Goal: Task Accomplishment & Management: Manage account settings

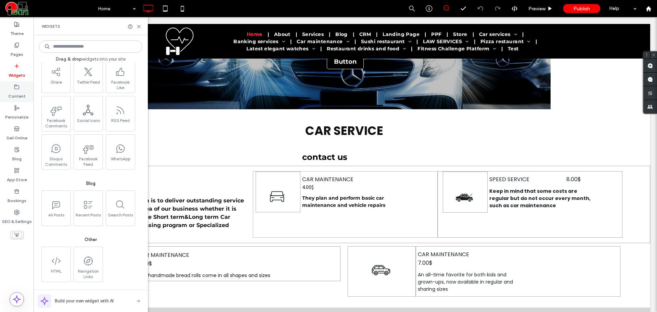
click at [15, 88] on icon at bounding box center [16, 86] width 5 height 5
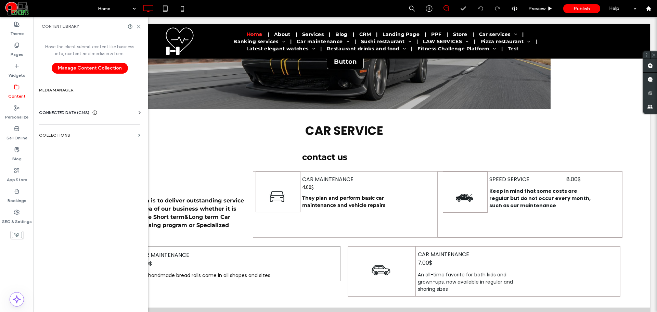
click at [120, 108] on div "CONNECTED DATA (CMS) Business Info Business Text Business Images Find and Repla…" at bounding box center [90, 113] width 112 height 18
click at [139, 112] on use at bounding box center [140, 112] width 2 height 3
click at [60, 129] on label "Business Info" at bounding box center [90, 129] width 93 height 5
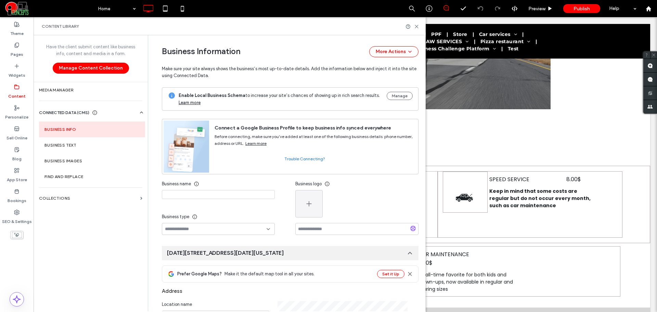
click at [173, 192] on input at bounding box center [218, 194] width 113 height 9
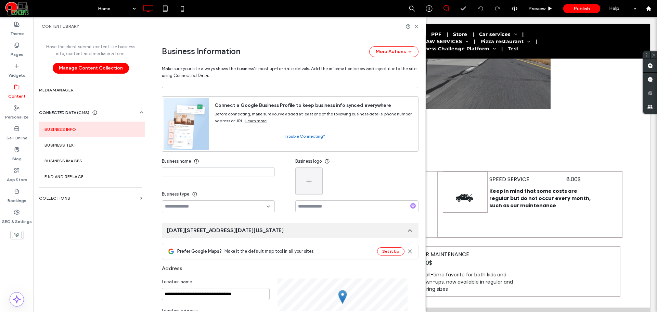
scroll to position [57, 0]
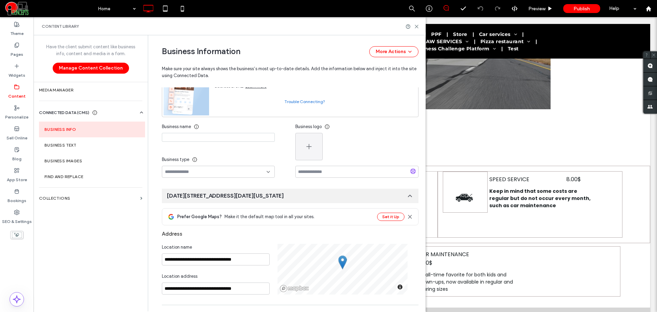
click at [204, 167] on div at bounding box center [218, 172] width 113 height 12
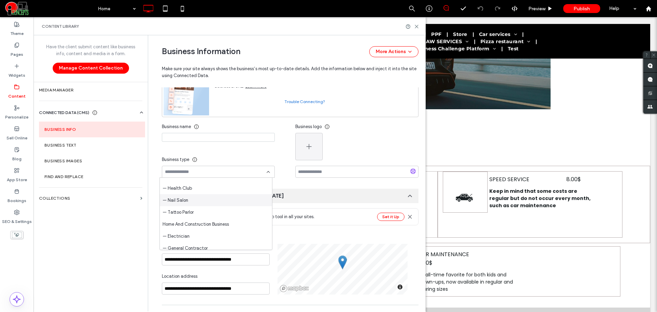
scroll to position [855, 0]
click at [288, 180] on div "**********" at bounding box center [285, 273] width 267 height 591
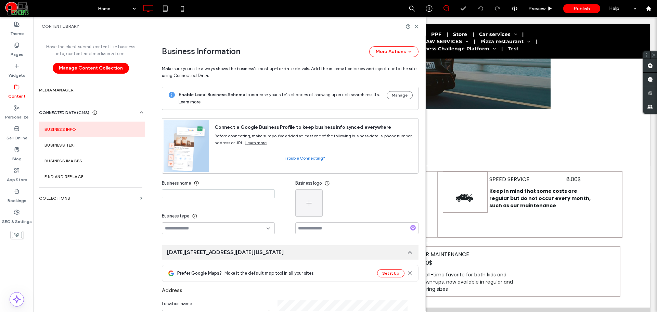
scroll to position [0, 0]
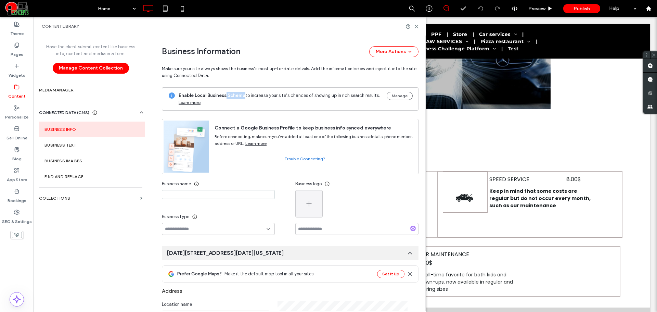
drag, startPoint x: 222, startPoint y: 96, endPoint x: 240, endPoint y: 96, distance: 17.8
click at [240, 96] on span "Enable Local Business Schema to increase your site’s chances of showing up in r…" at bounding box center [280, 95] width 203 height 5
drag, startPoint x: 239, startPoint y: 95, endPoint x: 223, endPoint y: 95, distance: 15.4
click at [223, 95] on b "Enable Local Business Schema" at bounding box center [212, 95] width 67 height 5
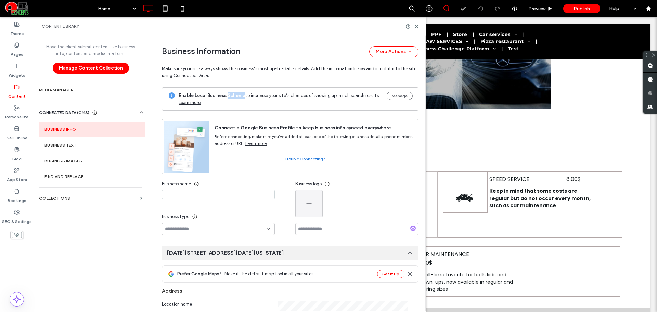
copy b "Schema"
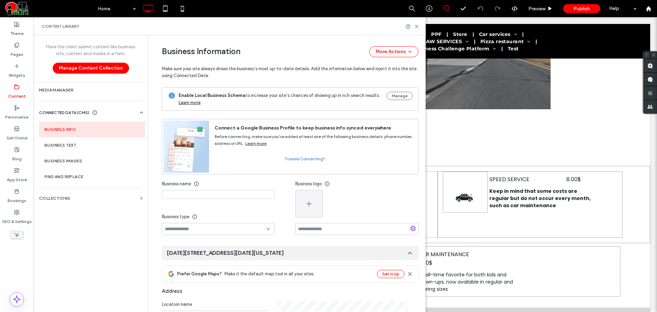
click at [231, 109] on div "Enable Local Business Schema to increase your site’s chances of showing up in r…" at bounding box center [290, 98] width 257 height 23
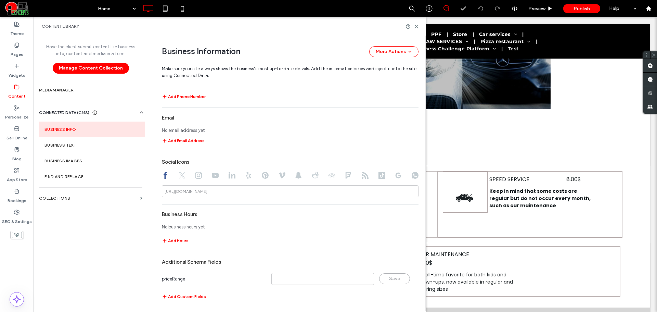
scroll to position [315, 0]
click at [18, 90] on label "Content" at bounding box center [16, 95] width 17 height 10
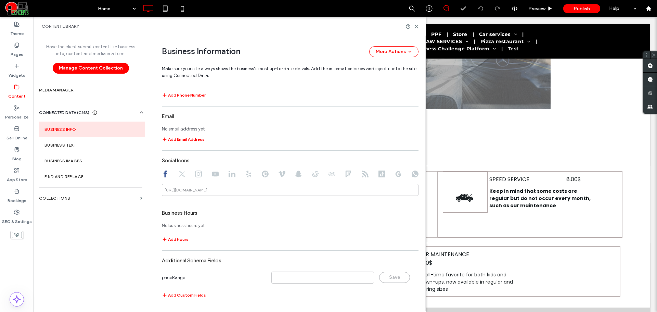
click at [74, 130] on section "Business Info" at bounding box center [92, 129] width 106 height 16
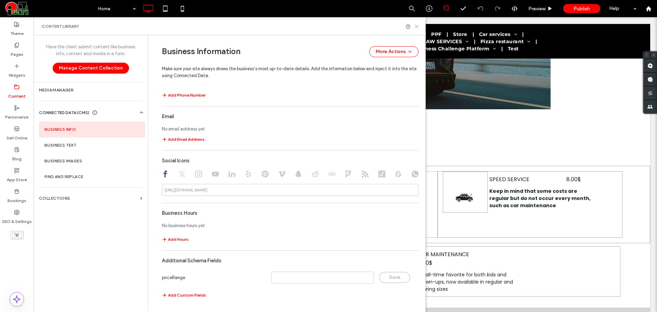
click at [415, 25] on use at bounding box center [416, 26] width 3 height 3
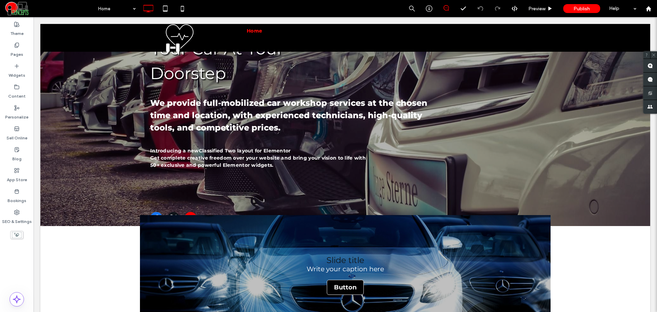
scroll to position [0, 0]
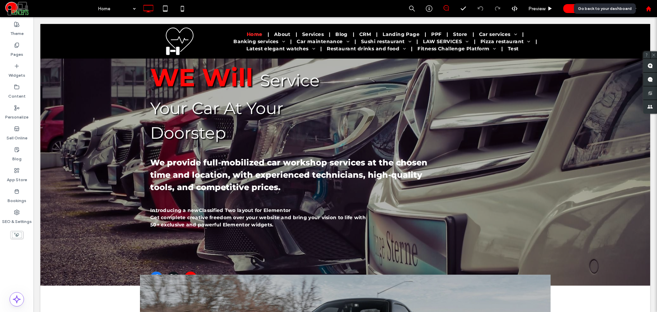
drag, startPoint x: 653, startPoint y: 10, endPoint x: 648, endPoint y: 11, distance: 4.6
click at [653, 10] on div at bounding box center [648, 9] width 16 height 6
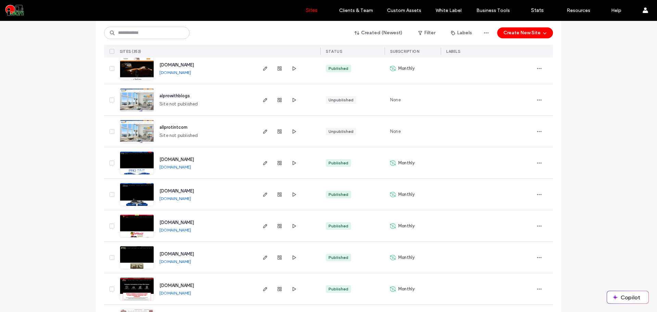
scroll to position [2209, 0]
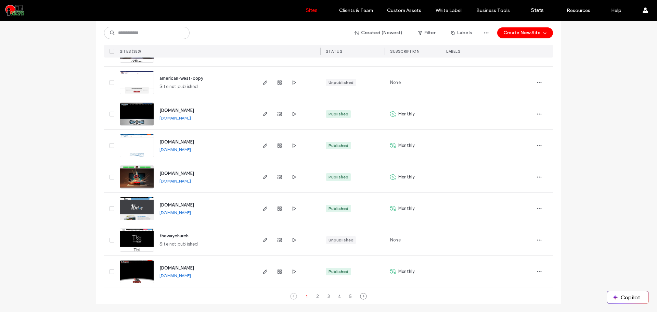
click at [191, 120] on link "www.crazyhouseautospa.com" at bounding box center [174, 117] width 31 height 5
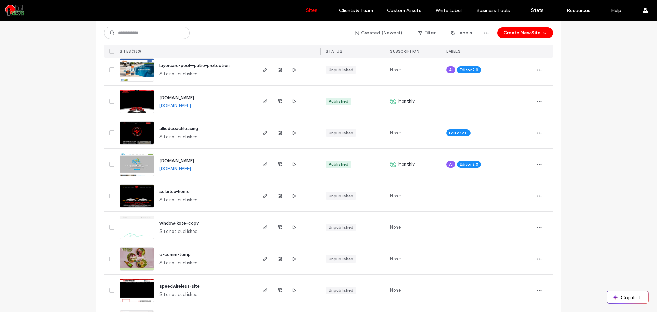
scroll to position [0, 0]
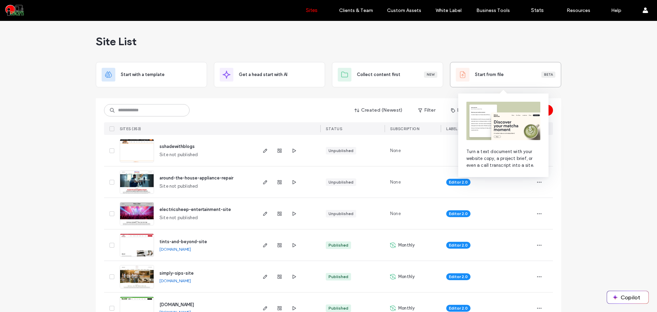
click at [497, 75] on span "Start from file" at bounding box center [489, 74] width 29 height 7
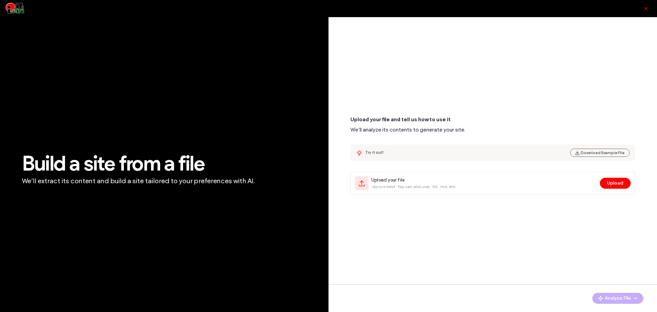
click at [648, 7] on icon "button" at bounding box center [645, 8] width 5 height 5
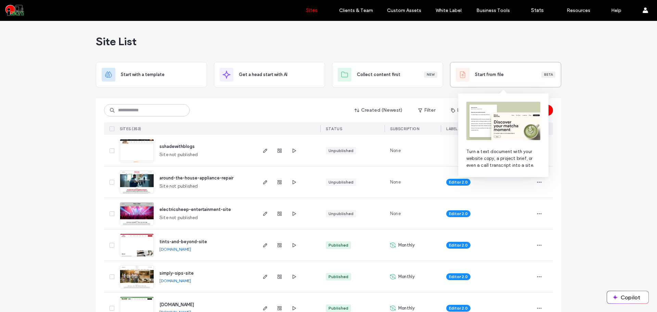
click at [505, 74] on div "Start from file Beta" at bounding box center [515, 74] width 80 height 7
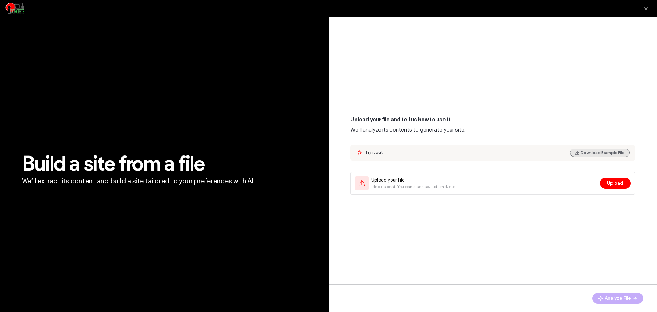
click at [604, 150] on button "Download Example File" at bounding box center [600, 152] width 60 height 8
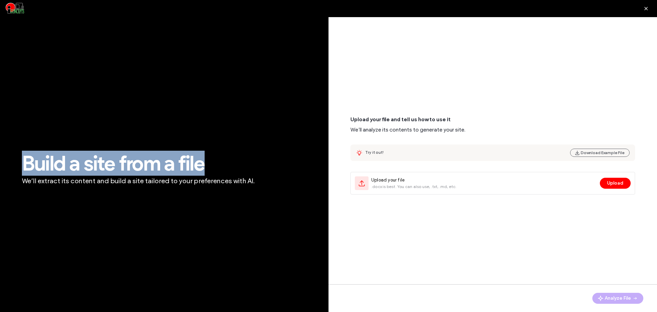
drag, startPoint x: 215, startPoint y: 161, endPoint x: 25, endPoint y: 157, distance: 190.3
click at [25, 157] on span "Build a site from a file" at bounding box center [164, 163] width 285 height 21
copy span "Build a site from a file"
click at [645, 10] on icon "button" at bounding box center [645, 8] width 5 height 5
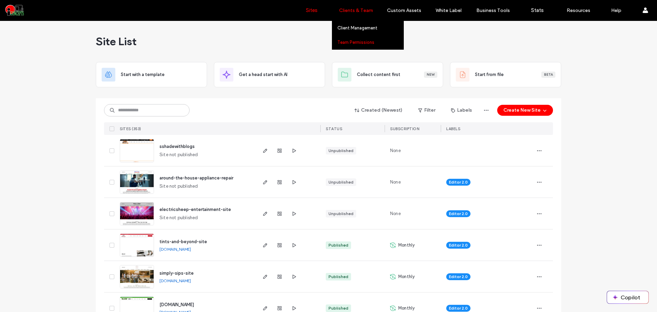
click at [367, 36] on link "Team Permissions" at bounding box center [370, 42] width 66 height 14
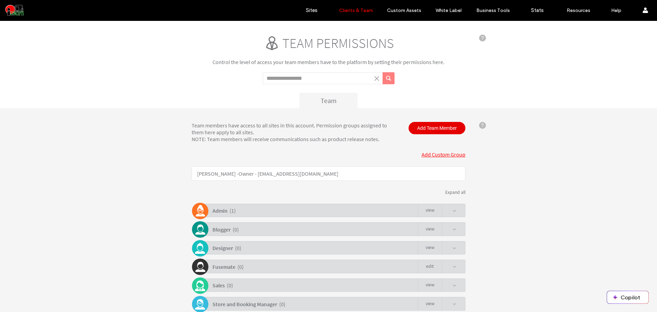
click at [425, 133] on span "Add Team Member" at bounding box center [437, 128] width 57 height 12
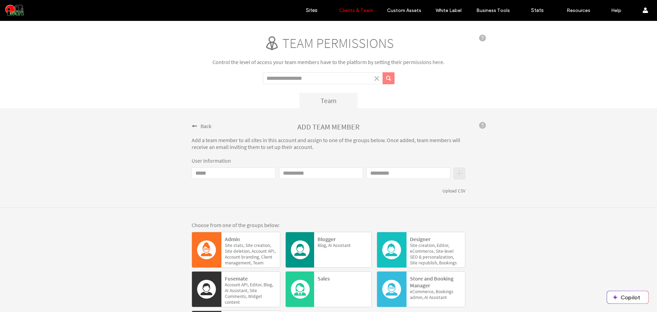
click at [253, 174] on input "Email" at bounding box center [234, 172] width 84 height 11
paste input "**********"
type input "**********"
click at [301, 173] on input "First name" at bounding box center [321, 172] width 84 height 11
type input "*****"
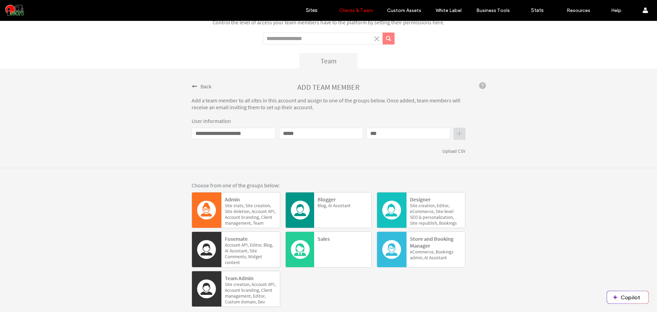
scroll to position [57, 0]
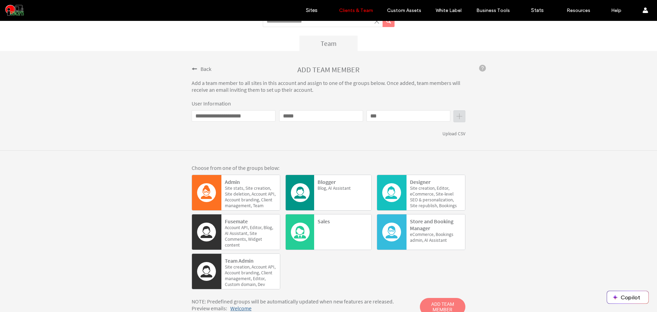
type input "***"
click at [423, 201] on span "personalization," at bounding box center [438, 200] width 31 height 6
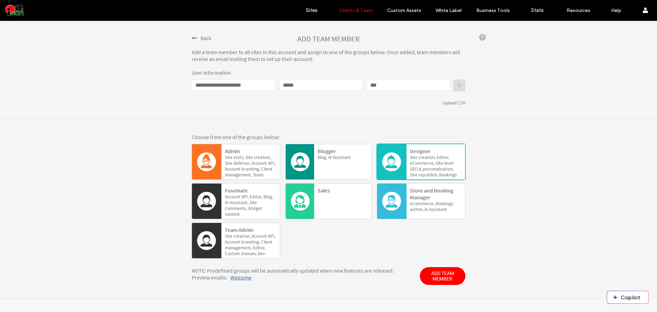
scroll to position [89, 0]
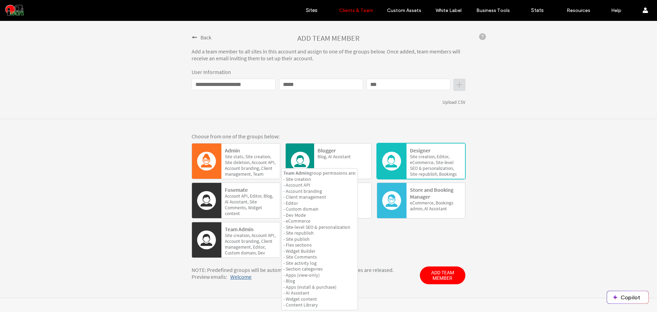
click at [260, 245] on span "Editor," at bounding box center [259, 247] width 13 height 6
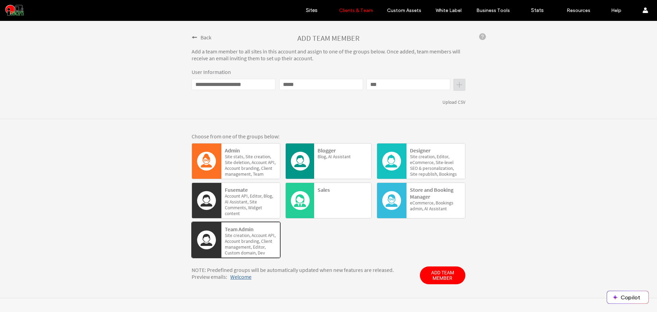
click at [262, 238] on span "Client" at bounding box center [266, 241] width 11 height 6
click at [428, 158] on span "creation," at bounding box center [426, 157] width 17 height 6
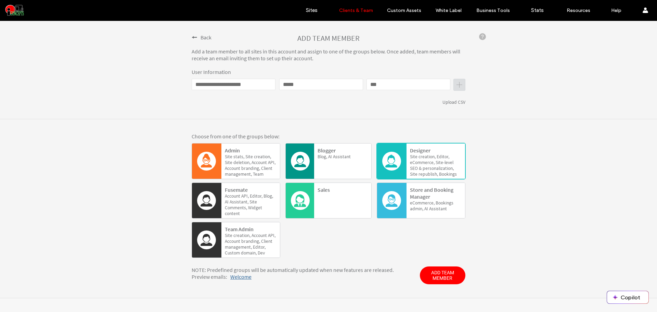
click at [274, 241] on div "Site creation, Account API, Account branding, Client management, Editor, Custom…" at bounding box center [251, 244] width 52 height 24
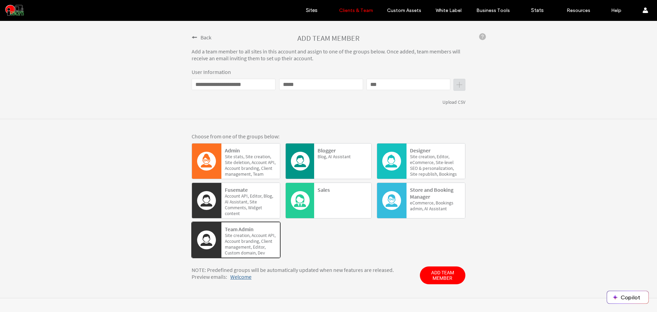
click at [431, 161] on span "eCommerce," at bounding box center [422, 162] width 25 height 6
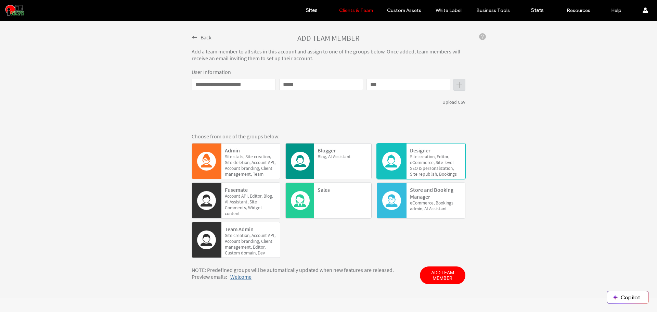
click at [236, 236] on span "creation," at bounding box center [241, 235] width 17 height 6
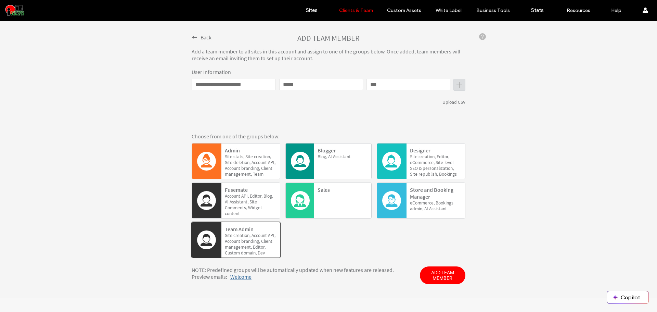
click at [427, 153] on b "Designer" at bounding box center [420, 150] width 21 height 7
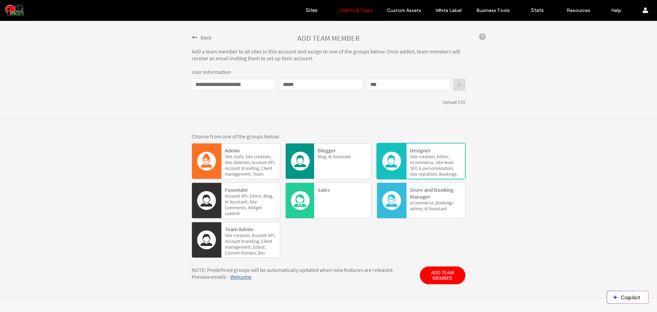
click at [424, 161] on span "eCommerce," at bounding box center [422, 162] width 25 height 6
click at [439, 269] on span "ADD TEAM MEMBER" at bounding box center [443, 275] width 46 height 18
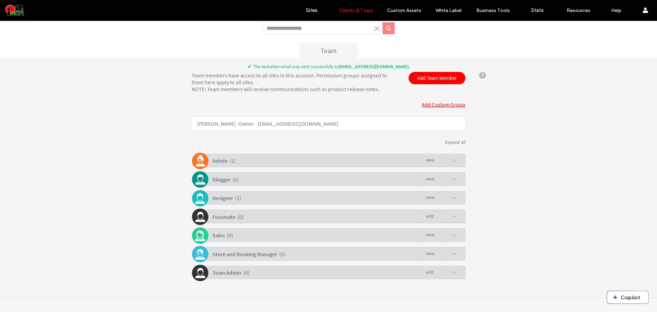
scroll to position [50, 0]
click at [452, 198] on span at bounding box center [454, 198] width 4 height 4
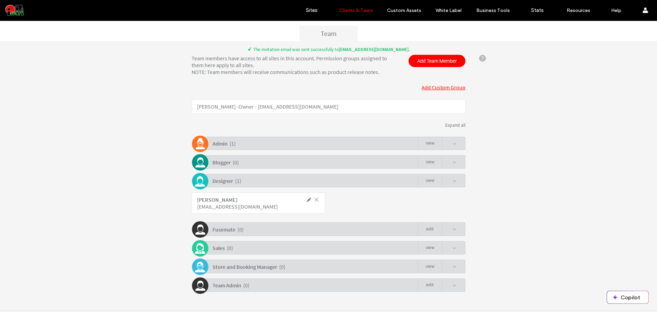
scroll to position [80, 0]
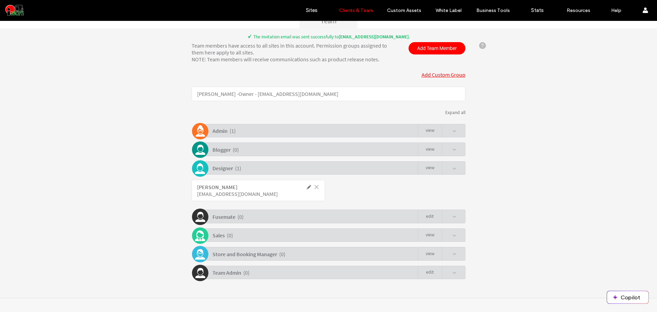
click at [306, 185] on span at bounding box center [309, 187] width 6 height 6
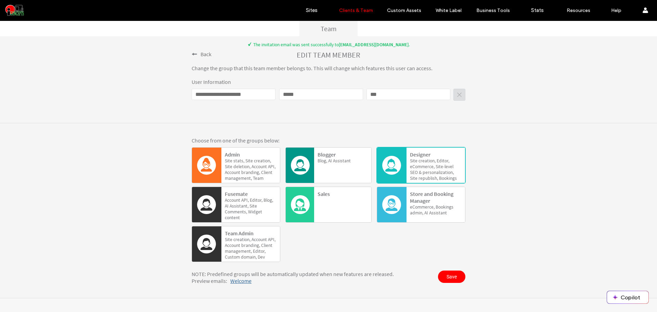
scroll to position [72, 0]
click at [456, 275] on span "Save" at bounding box center [451, 276] width 27 height 12
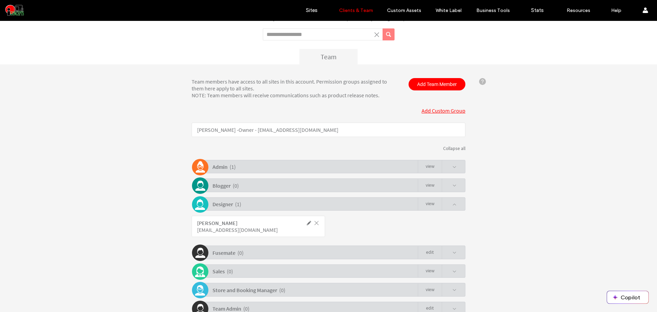
scroll to position [0, 0]
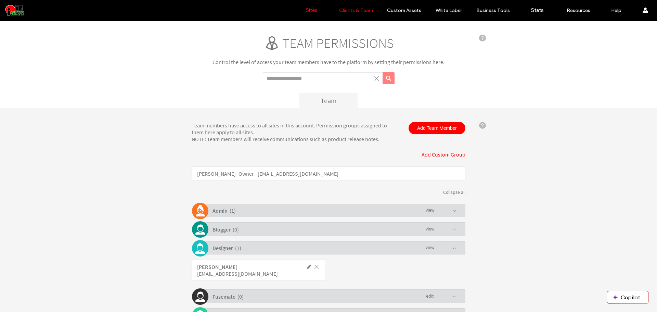
click at [313, 8] on label "Sites" at bounding box center [312, 10] width 12 height 6
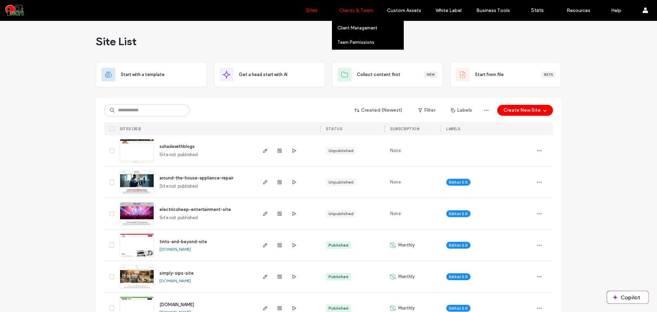
click at [359, 14] on div "Clients & Team" at bounding box center [356, 10] width 48 height 21
click at [359, 36] on link "Team Permissions" at bounding box center [370, 42] width 66 height 14
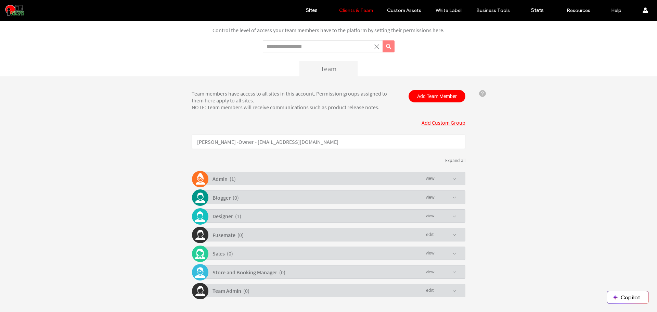
scroll to position [50, 0]
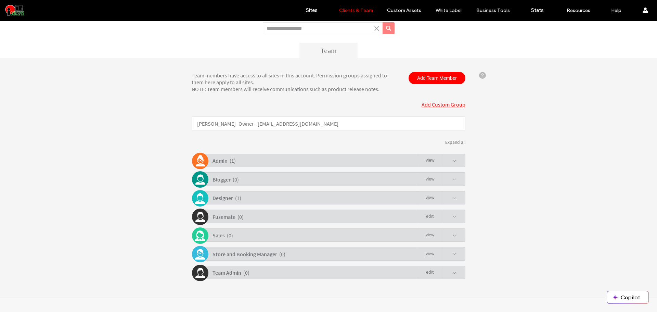
click at [424, 196] on link "view" at bounding box center [430, 197] width 24 height 13
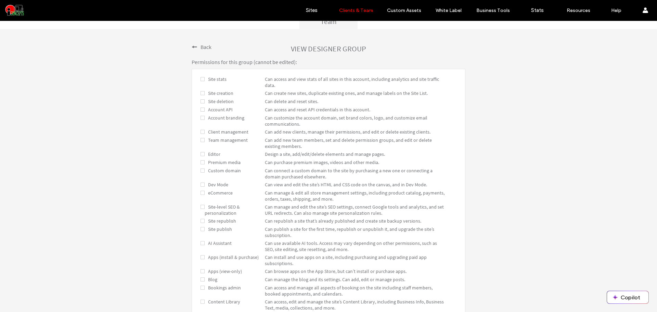
scroll to position [107, 0]
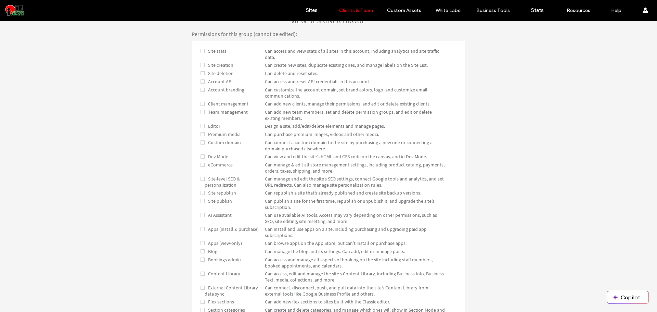
click at [201, 156] on span at bounding box center [203, 156] width 4 height 6
click at [201, 155] on span at bounding box center [203, 156] width 4 height 6
click at [201, 154] on span at bounding box center [203, 156] width 4 height 6
click at [201, 155] on span at bounding box center [203, 156] width 4 height 6
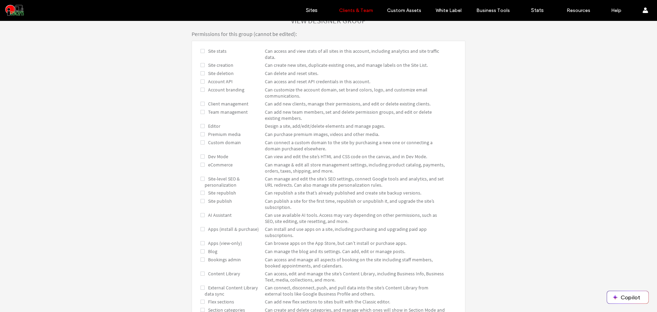
click at [201, 155] on span at bounding box center [203, 156] width 4 height 6
click at [201, 156] on span at bounding box center [203, 156] width 4 height 6
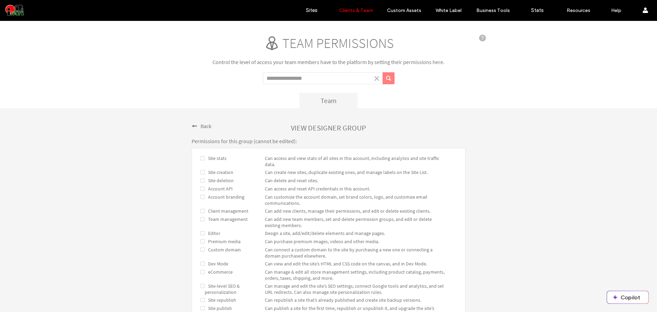
scroll to position [207, 0]
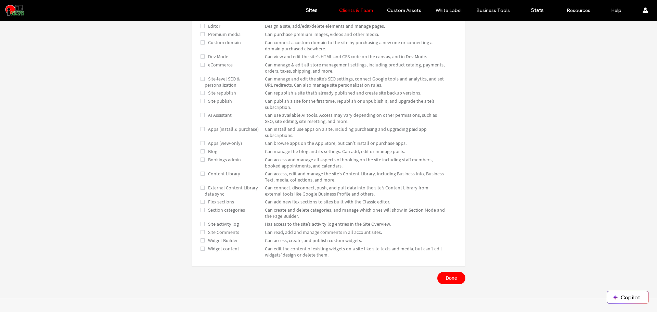
click at [205, 129] on span "Apps (install & purchase)" at bounding box center [232, 129] width 54 height 6
click at [201, 129] on span at bounding box center [203, 129] width 4 height 6
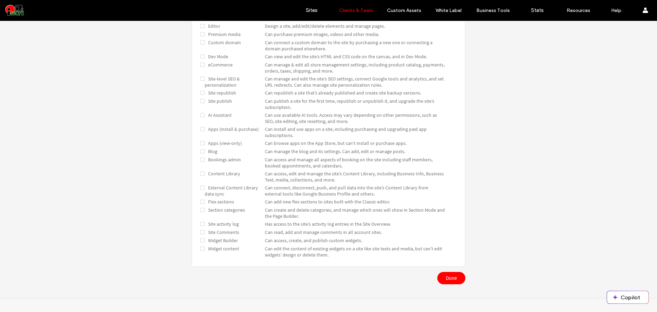
click at [201, 129] on span at bounding box center [203, 129] width 4 height 6
click at [201, 185] on div "External Content Library data sync Can connect, disconnect, push, and pull data…" at bounding box center [329, 190] width 256 height 12
click at [201, 186] on span at bounding box center [203, 187] width 4 height 6
click at [202, 189] on div "External Content Library data sync Can connect, disconnect, push, and pull data…" at bounding box center [329, 190] width 256 height 12
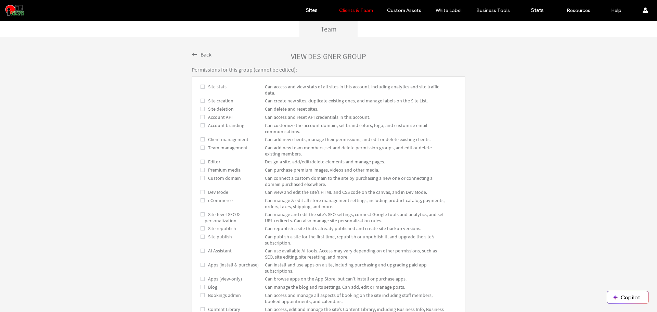
scroll to position [0, 0]
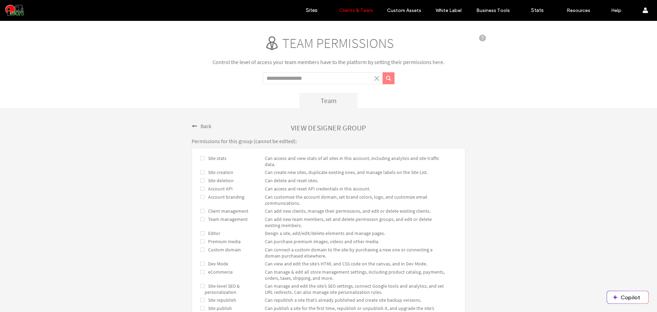
click at [202, 177] on ul "Site stats Can access and view stats of all sites in this account, including an…" at bounding box center [329, 311] width 274 height 326
click at [202, 177] on div "Site creation Can create new sites, duplicate existing ones, and manage labels …" at bounding box center [329, 173] width 256 height 8
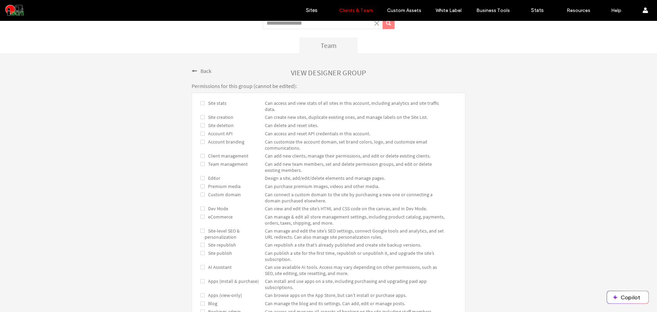
scroll to position [57, 0]
click at [201, 164] on span at bounding box center [203, 162] width 4 height 6
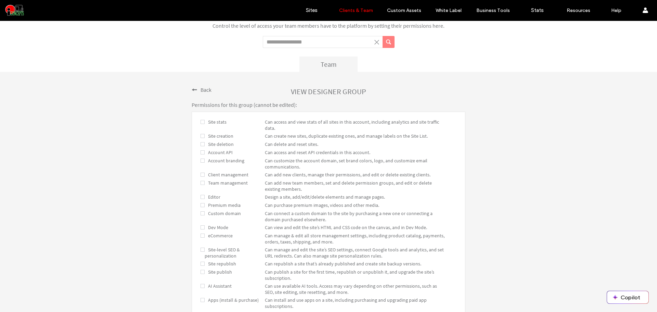
click at [201, 143] on span at bounding box center [203, 144] width 4 height 6
drag, startPoint x: 202, startPoint y: 133, endPoint x: 282, endPoint y: 137, distance: 80.1
click at [281, 137] on div "Site creation Can create new sites, duplicate existing ones, and manage labels …" at bounding box center [325, 136] width 241 height 6
drag, startPoint x: 291, startPoint y: 137, endPoint x: 300, endPoint y: 146, distance: 13.5
click at [300, 146] on ul "Site stats Can access and view stats of all sites in this account, including an…" at bounding box center [329, 275] width 274 height 326
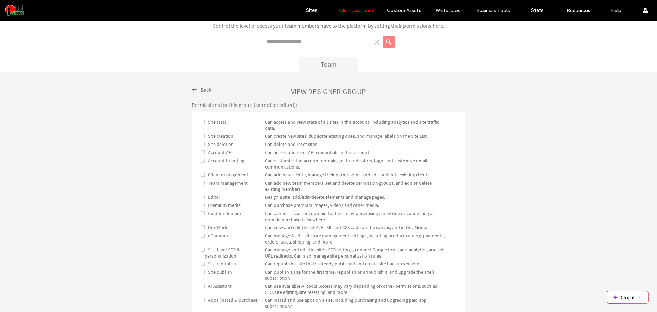
drag, startPoint x: 296, startPoint y: 141, endPoint x: 281, endPoint y: 158, distance: 22.9
drag, startPoint x: 253, startPoint y: 123, endPoint x: 335, endPoint y: 242, distance: 145.3
click at [335, 242] on ul "Site stats Can access and view stats of all sites in this account, including an…" at bounding box center [329, 275] width 274 height 326
drag, startPoint x: 315, startPoint y: 209, endPoint x: 293, endPoint y: 171, distance: 44.0
click at [295, 172] on ul "Site stats Can access and view stats of all sites in this account, including an…" at bounding box center [329, 275] width 274 height 326
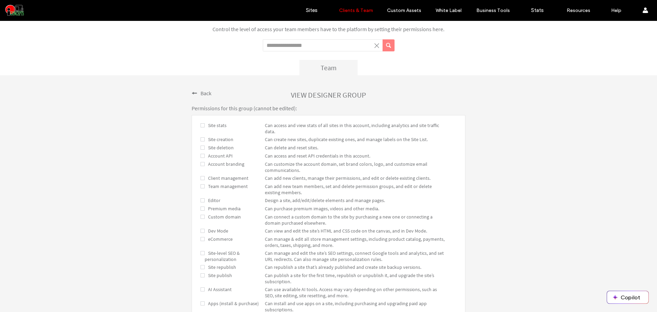
scroll to position [0, 0]
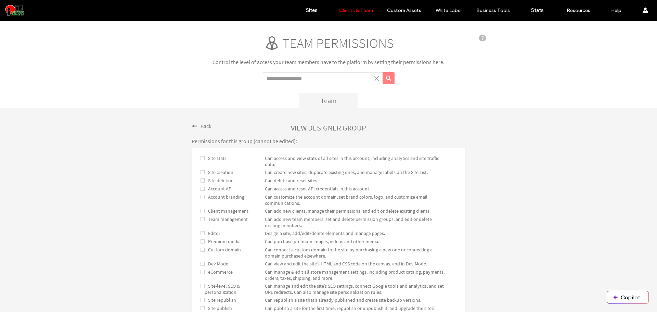
click at [208, 126] on span "Back" at bounding box center [206, 125] width 11 height 7
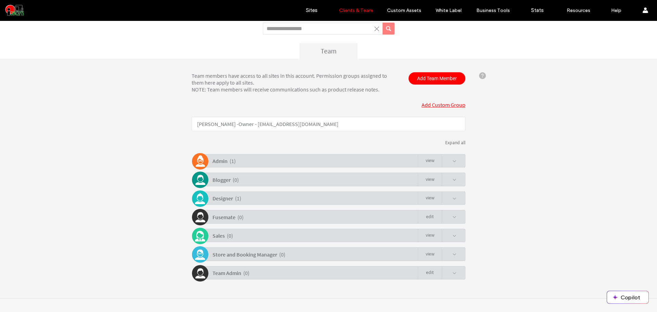
scroll to position [50, 0]
click at [432, 107] on link "Add Custom Group" at bounding box center [444, 104] width 44 height 7
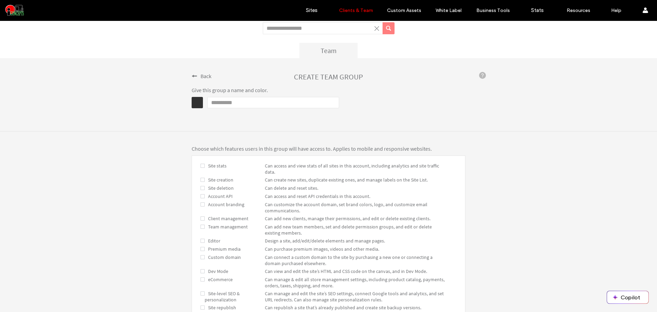
click at [201, 180] on span at bounding box center [203, 180] width 4 height 6
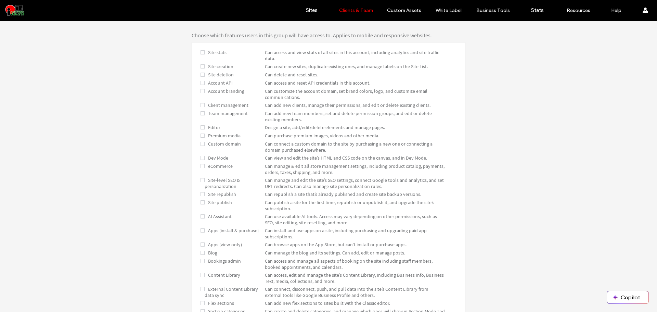
scroll to position [164, 0]
click at [201, 157] on span at bounding box center [203, 157] width 4 height 6
click at [201, 166] on span at bounding box center [203, 165] width 4 height 6
click at [201, 179] on span at bounding box center [203, 179] width 4 height 6
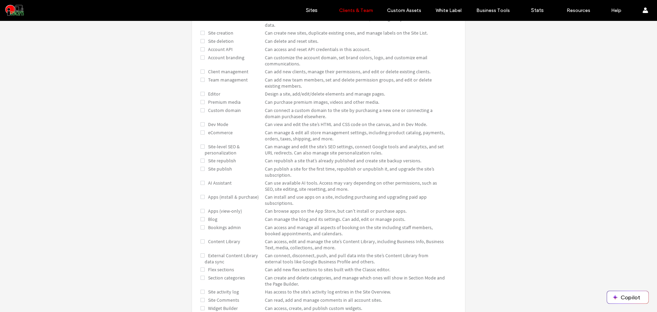
scroll to position [221, 0]
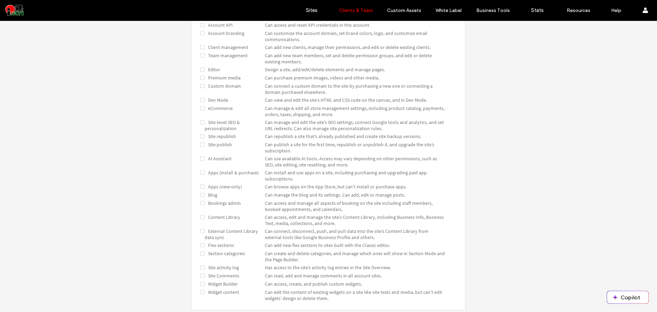
click at [205, 157] on span "AI Assistant" at bounding box center [218, 158] width 27 height 6
click at [201, 172] on span at bounding box center [203, 172] width 4 height 6
click at [0, 21] on span at bounding box center [0, 21] width 0 height 0
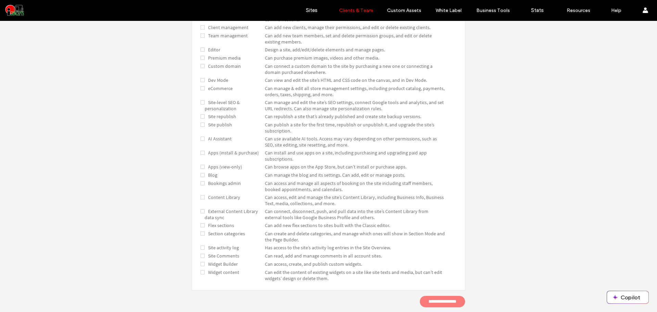
scroll to position [264, 0]
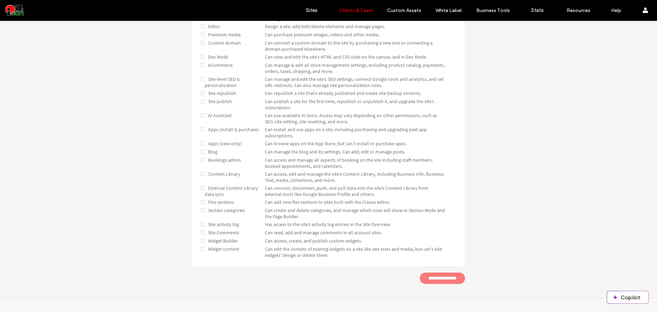
click at [201, 161] on span at bounding box center [203, 160] width 4 height 6
click at [201, 223] on span at bounding box center [203, 224] width 4 height 6
click at [201, 241] on span at bounding box center [203, 240] width 4 height 6
click at [201, 201] on span at bounding box center [203, 202] width 4 height 6
click at [201, 210] on span at bounding box center [203, 210] width 4 height 6
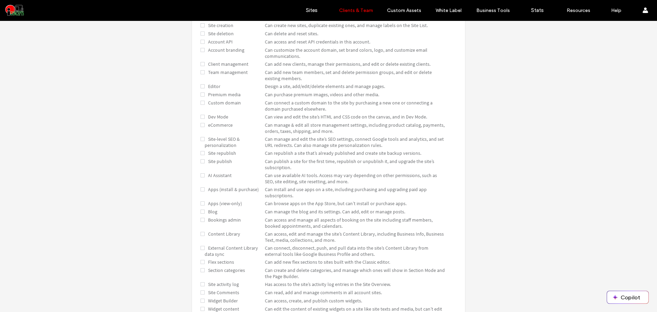
scroll to position [93, 0]
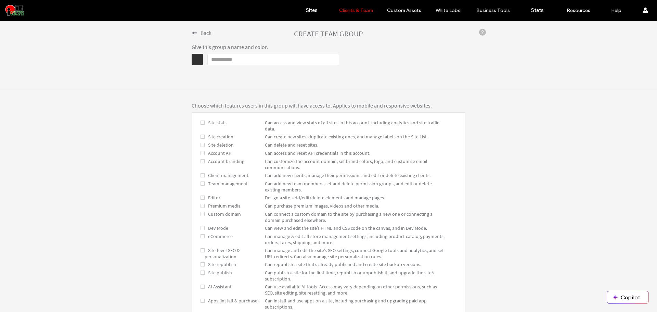
click at [226, 61] on input "Name" at bounding box center [273, 59] width 132 height 11
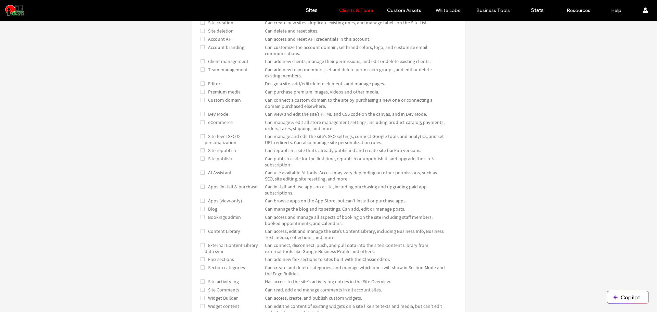
scroll to position [150, 0]
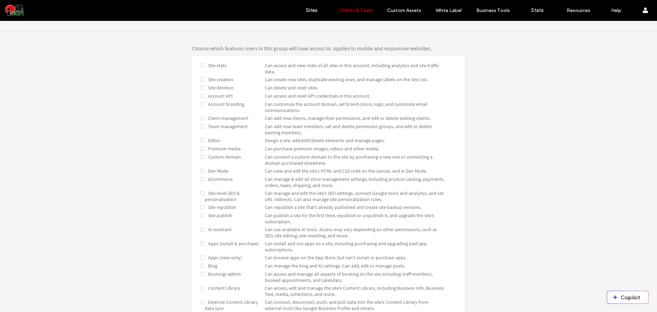
type input "****"
click at [201, 104] on span at bounding box center [203, 104] width 4 height 6
click at [0, 21] on span at bounding box center [0, 21] width 0 height 0
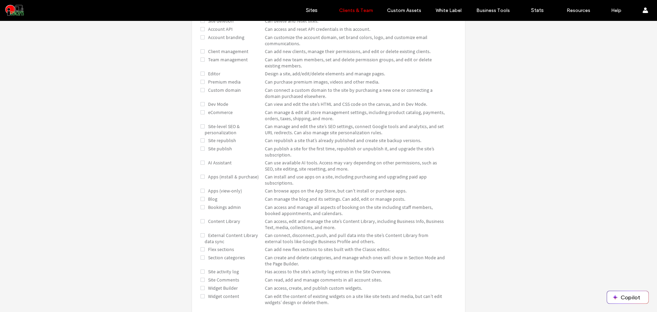
scroll to position [264, 0]
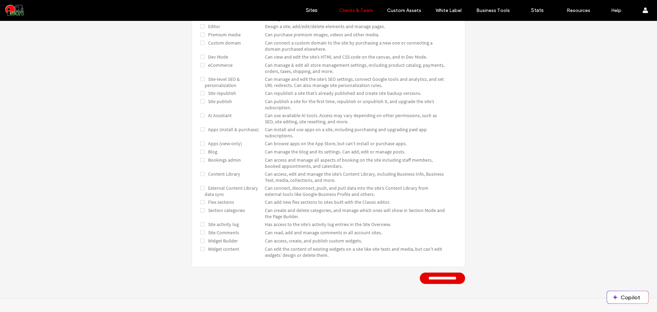
click at [431, 279] on input "**********" at bounding box center [442, 278] width 46 height 12
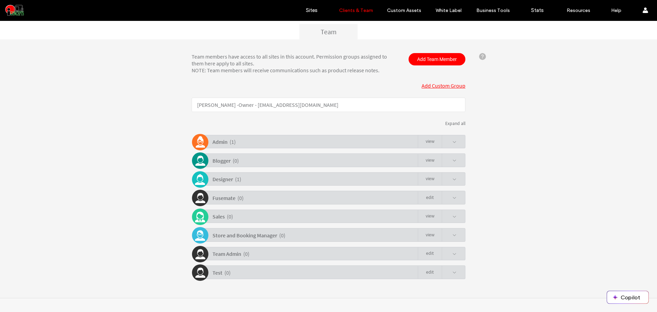
click at [430, 177] on link "view" at bounding box center [430, 178] width 24 height 13
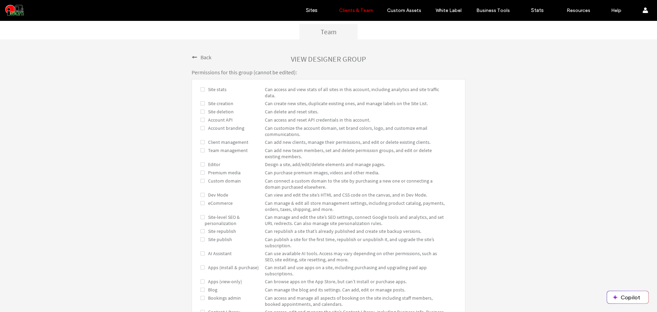
click at [196, 50] on div "The invitation emails were sent successfully." at bounding box center [329, 48] width 274 height 6
click at [194, 53] on div "Back view Designer group Permissions for this group ( cannot be edited ): Site …" at bounding box center [328, 237] width 657 height 397
click at [195, 58] on div "Back" at bounding box center [202, 57] width 20 height 8
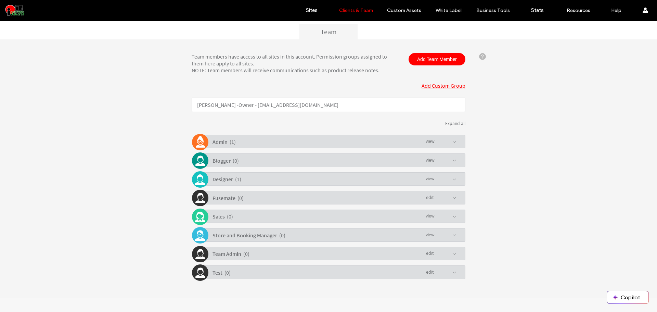
click at [450, 176] on span at bounding box center [449, 178] width 15 height 13
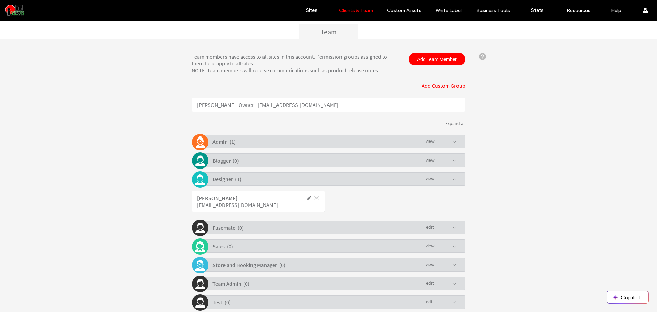
click at [306, 197] on span at bounding box center [309, 198] width 6 height 6
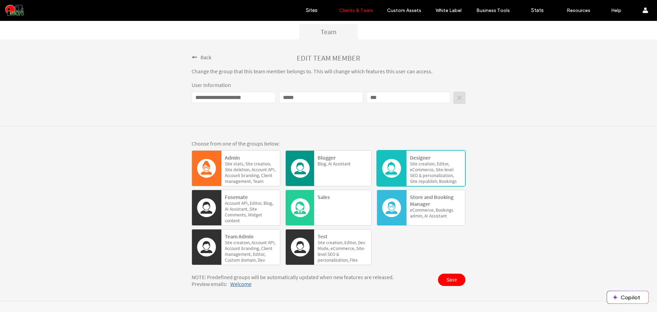
click at [339, 245] on span "creation," at bounding box center [334, 243] width 17 height 6
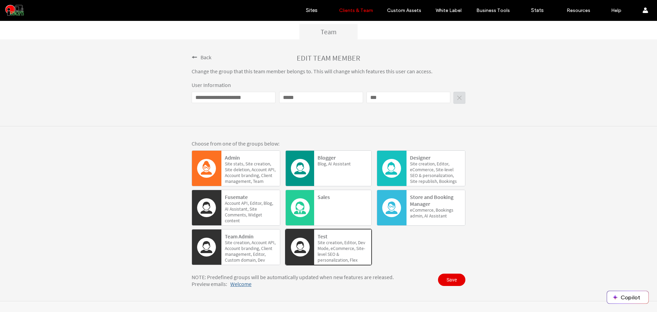
click at [442, 278] on span "Save" at bounding box center [451, 279] width 27 height 12
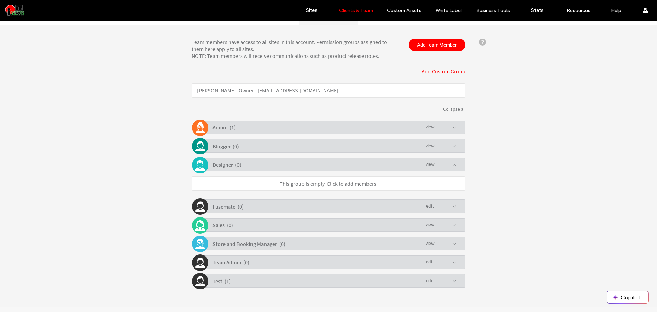
scroll to position [92, 0]
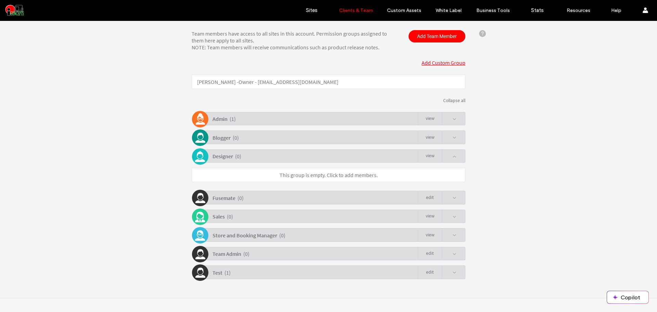
click at [333, 271] on div "Test ( 1 ) Edit" at bounding box center [330, 271] width 270 height 13
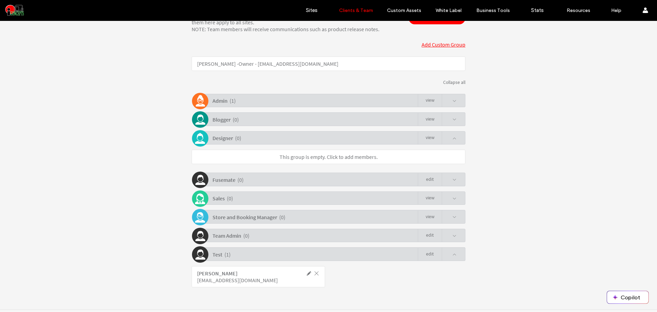
scroll to position [121, 0]
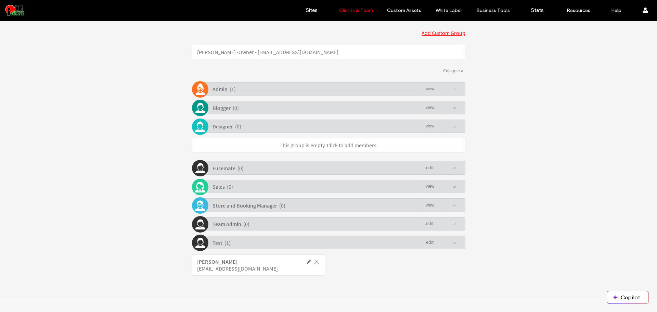
click at [306, 260] on span at bounding box center [309, 261] width 6 height 6
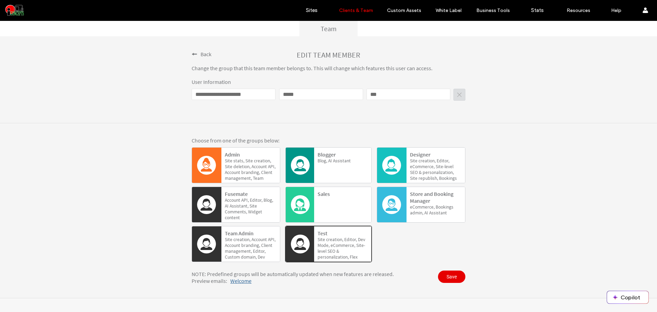
click at [450, 277] on span "Save" at bounding box center [451, 276] width 27 height 12
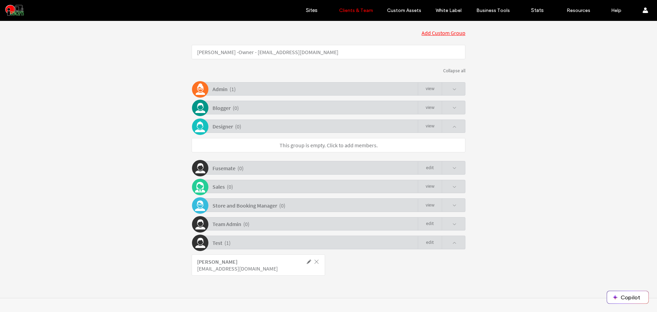
click at [428, 243] on link "Edit" at bounding box center [430, 242] width 24 height 13
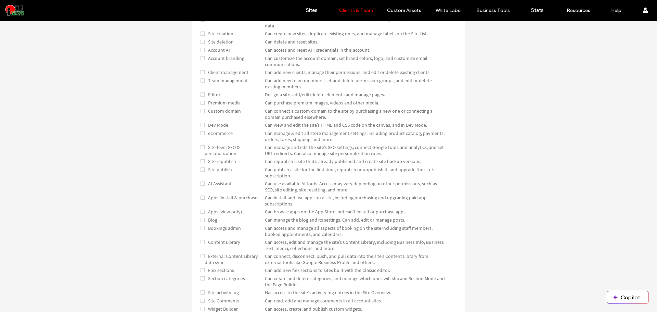
scroll to position [274, 0]
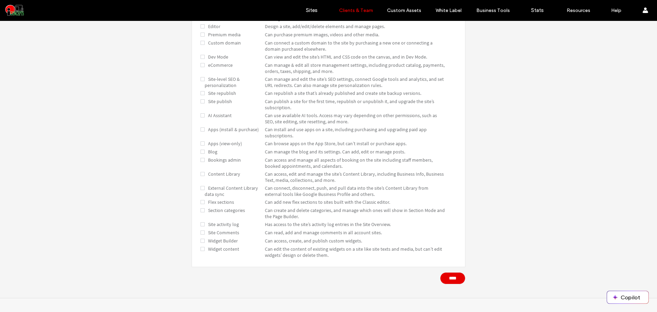
click at [457, 277] on input "****" at bounding box center [452, 278] width 25 height 12
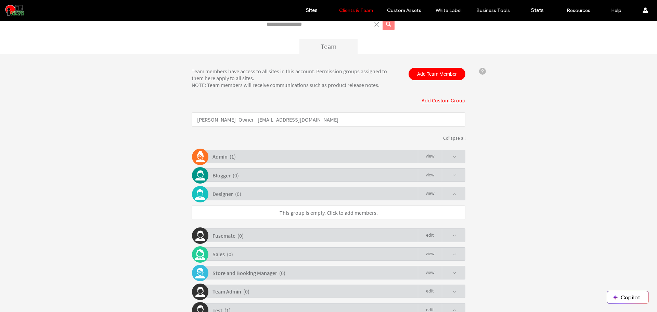
scroll to position [0, 0]
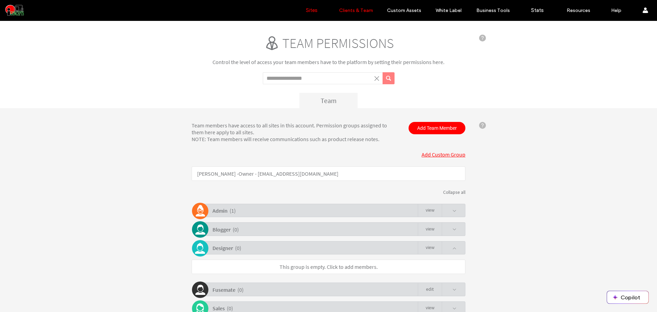
click at [317, 5] on link "Sites" at bounding box center [311, 10] width 41 height 21
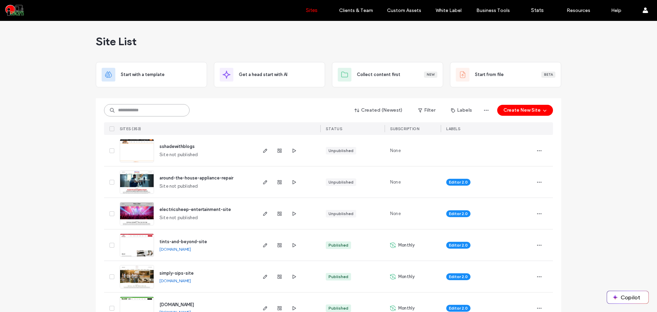
click at [150, 107] on input at bounding box center [147, 110] width 86 height 12
paste input "**********"
type input "**********"
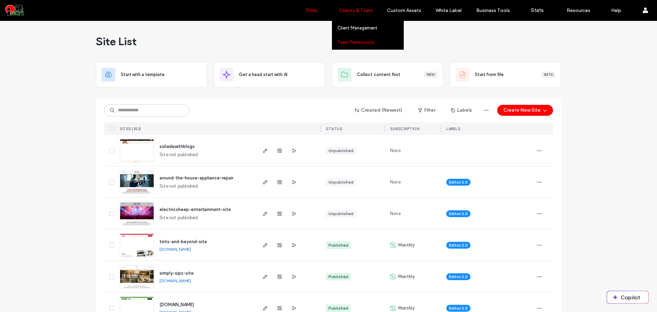
click at [344, 40] on label "Team Permissions" at bounding box center [355, 42] width 37 height 5
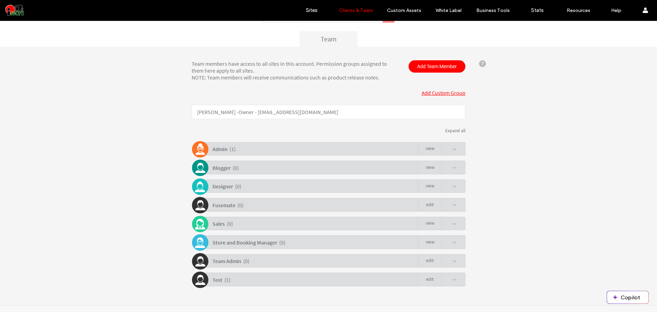
scroll to position [69, 0]
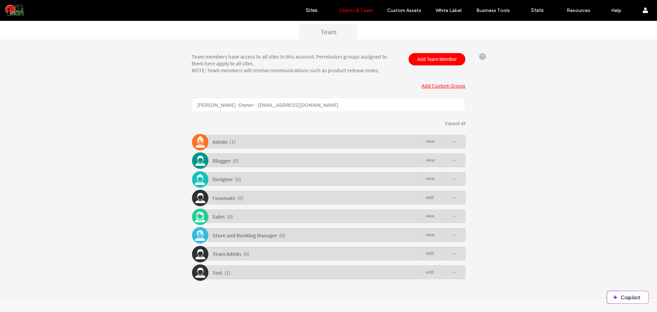
click at [425, 272] on link "Edit" at bounding box center [430, 272] width 24 height 13
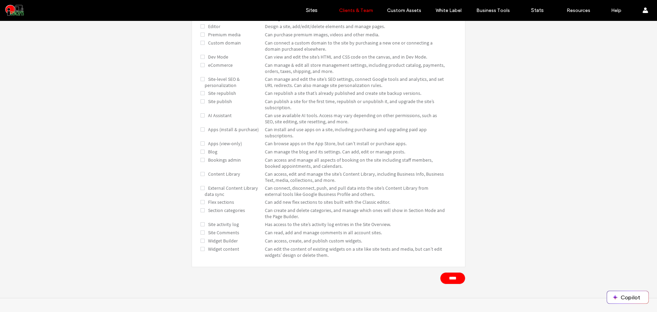
scroll to position [0, 0]
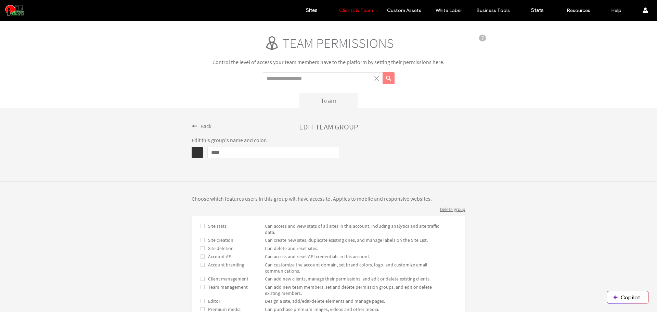
click at [202, 122] on span "Back" at bounding box center [206, 125] width 11 height 7
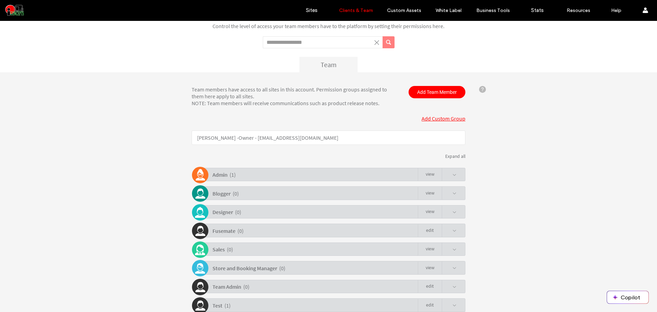
scroll to position [69, 0]
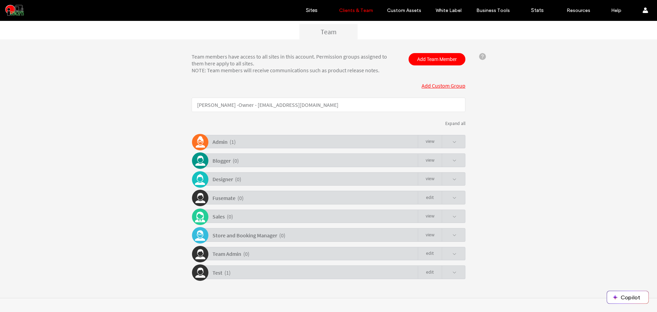
click at [455, 270] on div "Test ( 1 ) Edit" at bounding box center [330, 271] width 270 height 13
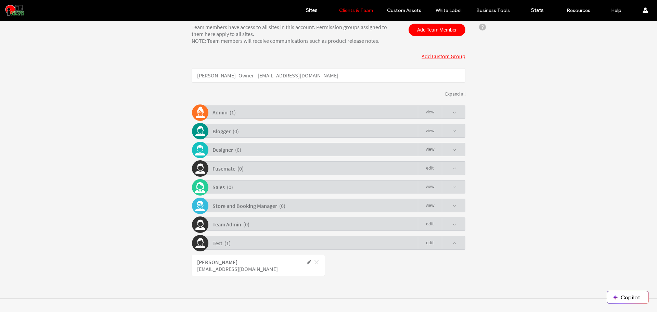
scroll to position [99, 0]
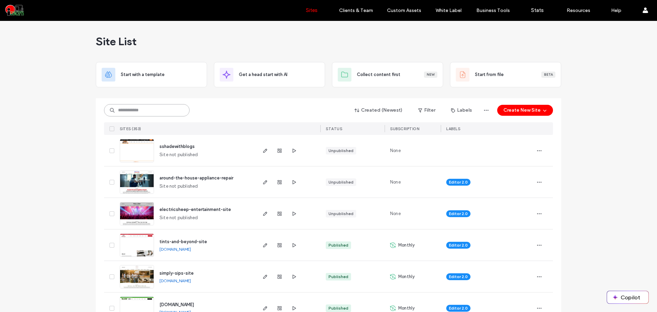
click at [157, 108] on input at bounding box center [147, 110] width 86 height 12
paste input "**********"
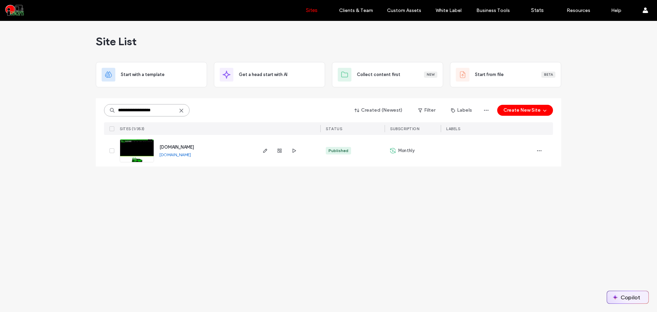
type input "**********"
click at [624, 296] on button "Copilot" at bounding box center [627, 297] width 41 height 12
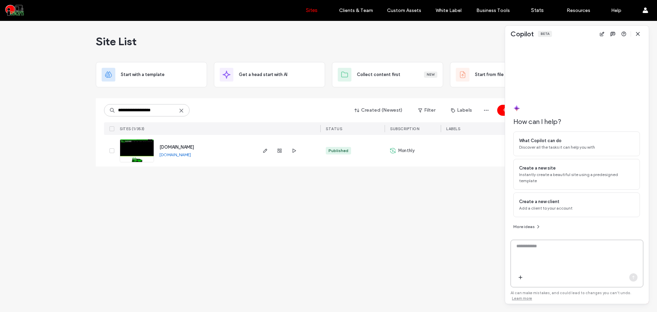
click at [539, 256] on textarea at bounding box center [577, 256] width 132 height 27
paste textarea "**********"
type textarea "**********"
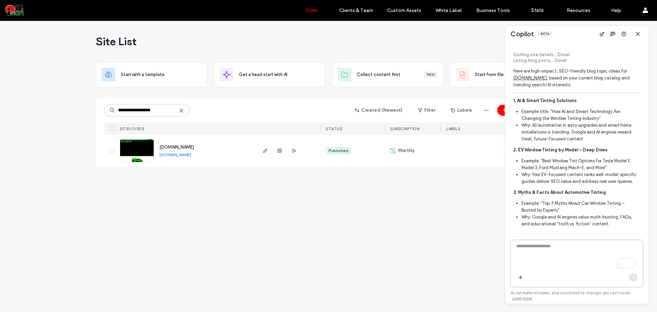
scroll to position [185, 0]
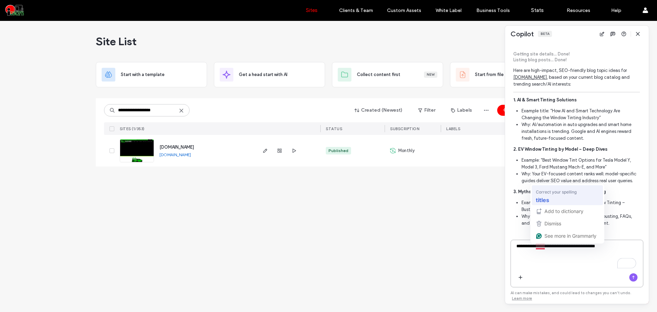
type textarea "**********"
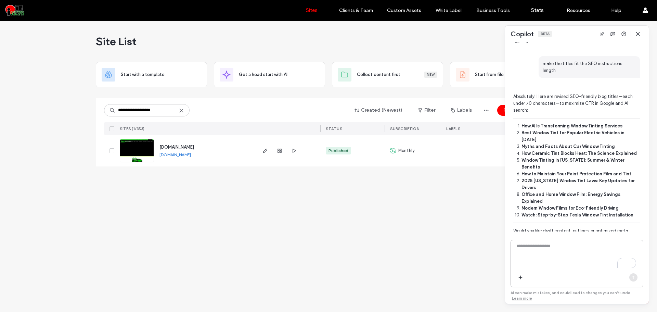
scroll to position [723, 0]
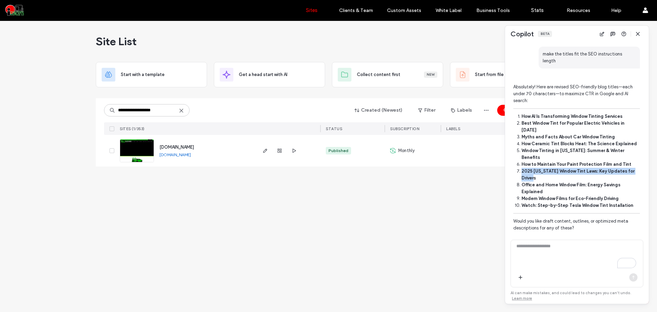
drag, startPoint x: 542, startPoint y: 163, endPoint x: 522, endPoint y: 158, distance: 20.7
click at [522, 168] on li "2025 Tennessee Window Tint Laws: Key Updates for Drivers" at bounding box center [580, 175] width 118 height 14
copy strong "2025 Tennessee Window Tint Laws: Key Updates for Drivers"
click at [529, 252] on textarea "To enrich screen reader interactions, please activate Accessibility in Grammarl…" at bounding box center [577, 256] width 132 height 27
paste textarea "**********"
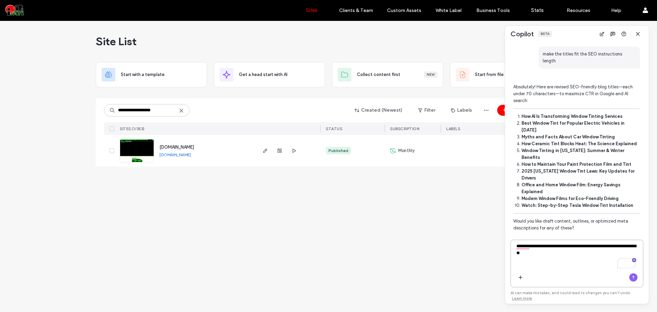
paste textarea "***"
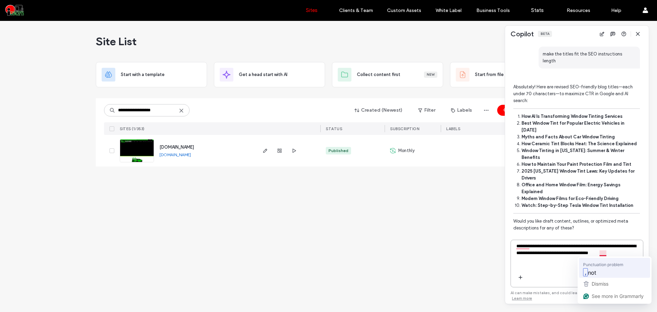
type textarea "**********"
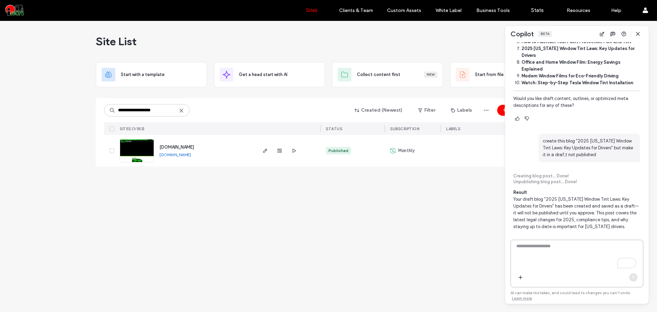
scroll to position [855, 0]
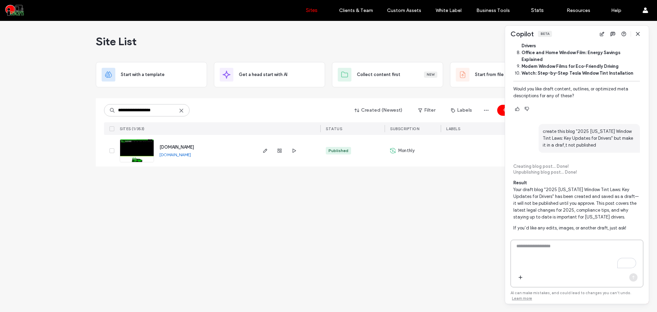
click at [528, 258] on textarea "To enrich screen reader interactions, please activate Accessibility in Grammarl…" at bounding box center [577, 256] width 132 height 27
type textarea "**********"
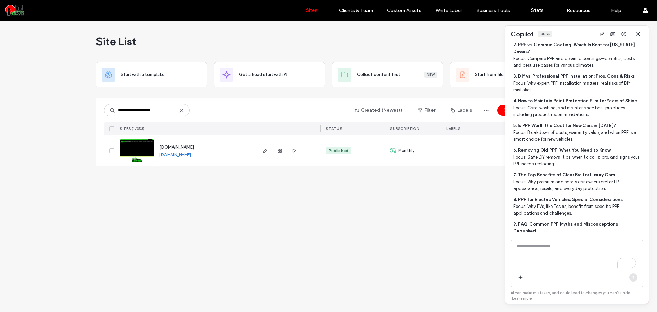
scroll to position [1111, 0]
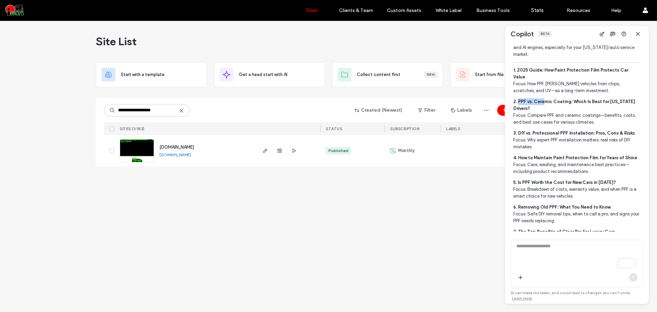
drag, startPoint x: 543, startPoint y: 84, endPoint x: 518, endPoint y: 83, distance: 25.0
click at [518, 98] on p "2. PPF vs. Ceramic Coating: Which Is Best for Tennessee Drivers? Focus: Compare…" at bounding box center [576, 111] width 127 height 27
click at [533, 98] on p "2. PPF vs. Ceramic Coating: Which Is Best for Tennessee Drivers? Focus: Compare…" at bounding box center [576, 111] width 127 height 27
drag, startPoint x: 534, startPoint y: 86, endPoint x: 518, endPoint y: 83, distance: 15.6
click at [518, 98] on p "2. PPF vs. Ceramic Coating: Which Is Best for Tennessee Drivers? Focus: Compare…" at bounding box center [576, 111] width 127 height 27
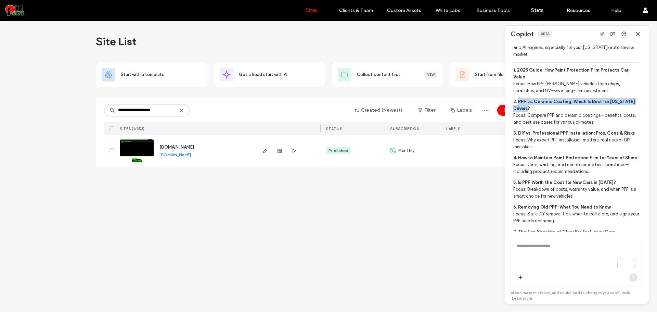
copy strong "PPF vs. Ceramic Coating: Which Is Best for Tennessee Drivers?"
click at [530, 258] on textarea "To enrich screen reader interactions, please activate Accessibility in Grammarl…" at bounding box center [577, 256] width 132 height 27
paste textarea "**********"
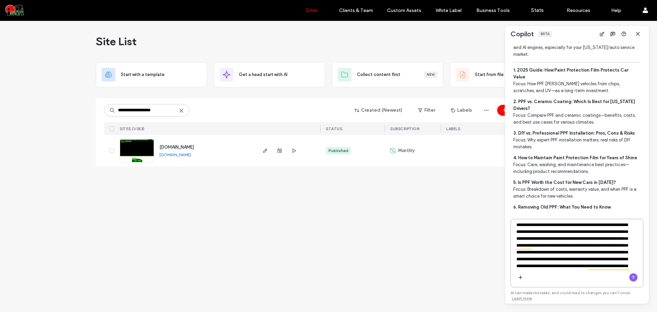
scroll to position [0, 0]
click at [594, 232] on textarea "To enrich screen reader interactions, please activate Accessibility in Grammarl…" at bounding box center [574, 311] width 127 height 178
type textarea "**********"
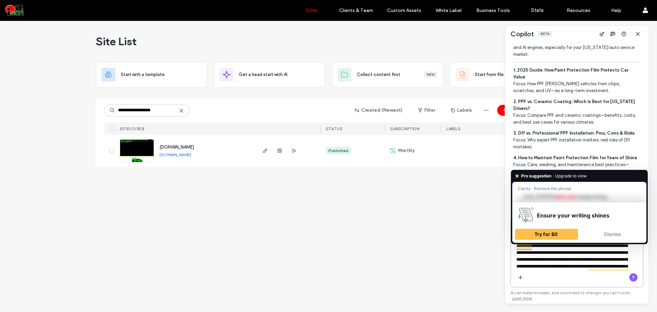
click at [555, 252] on textarea "To enrich screen reader interactions, please activate Accessibility in Grammarl…" at bounding box center [574, 311] width 127 height 178
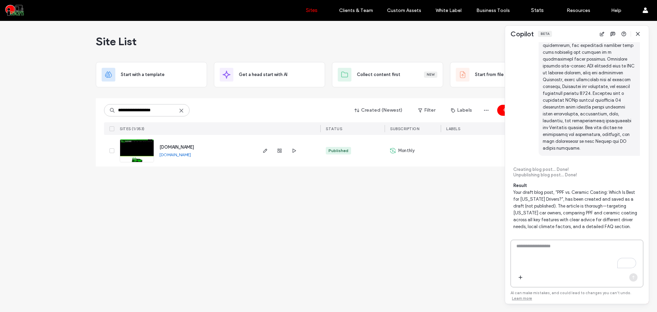
scroll to position [1603, 0]
